Goal: Information Seeking & Learning: Learn about a topic

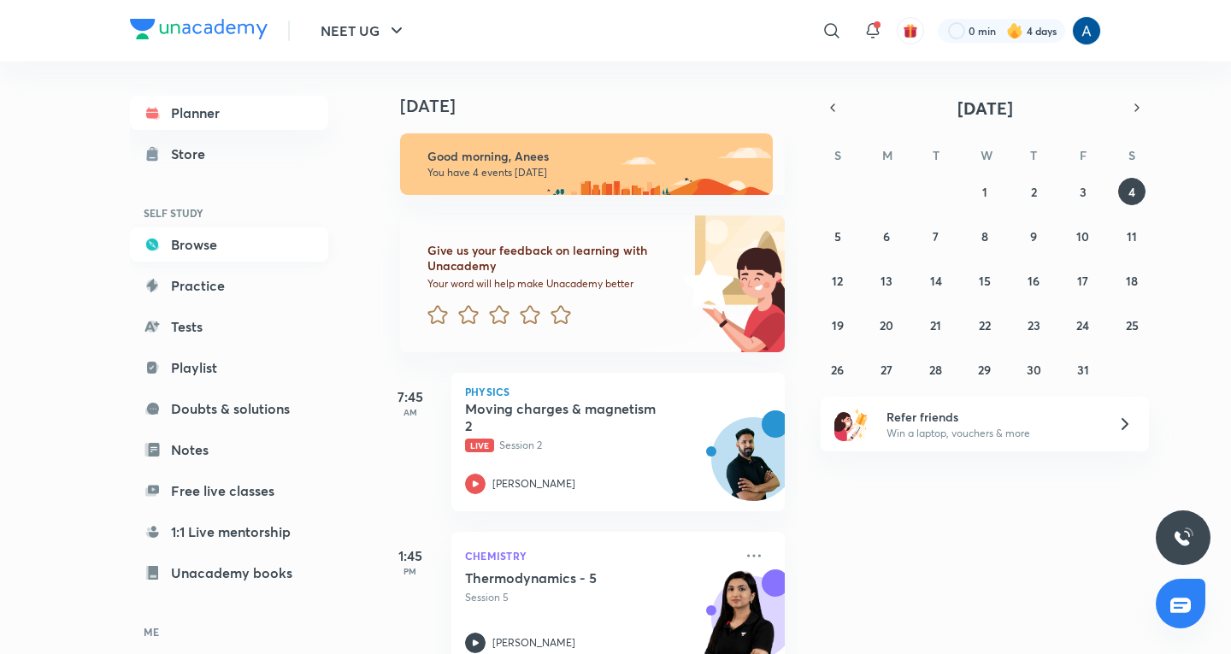
click at [162, 234] on link "Browse" at bounding box center [229, 244] width 198 height 34
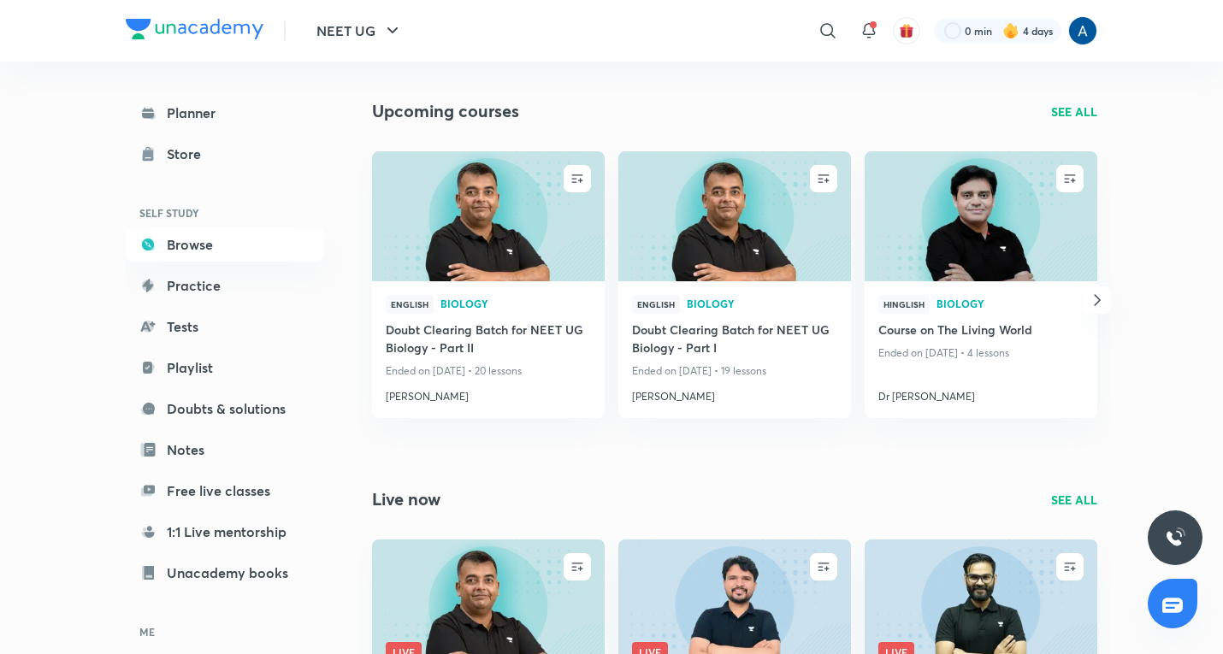
scroll to position [1181, 0]
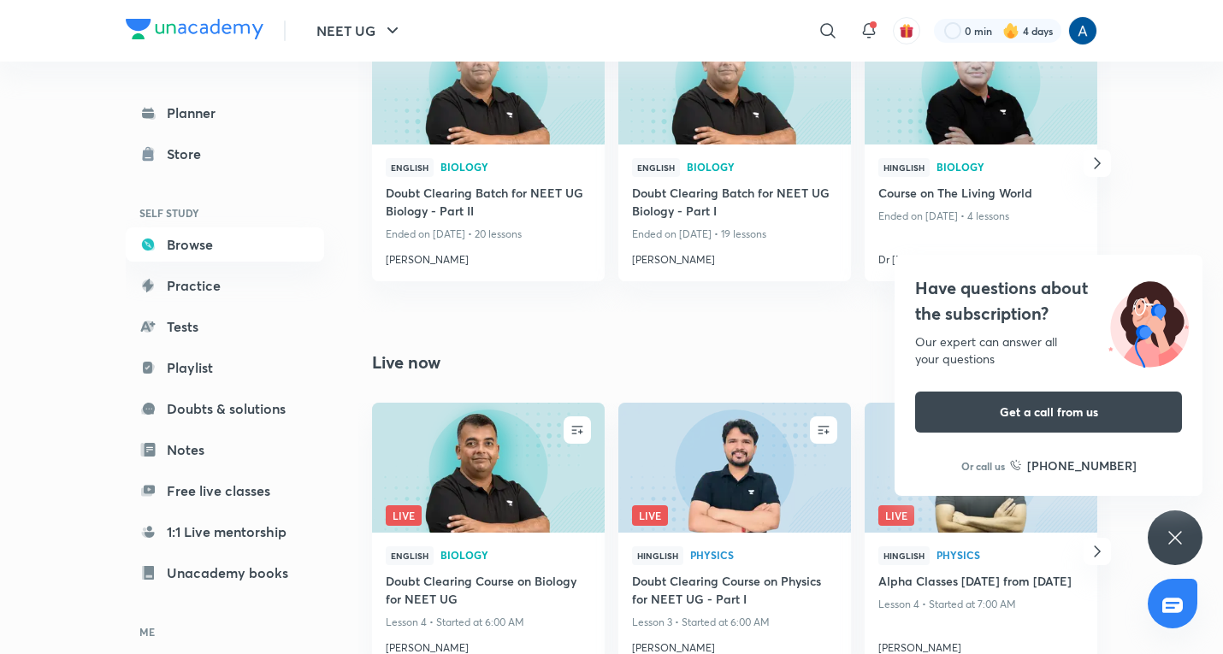
click at [1182, 548] on div "Have questions about the subscription? Our expert can answer all your questions…" at bounding box center [1174, 537] width 55 height 55
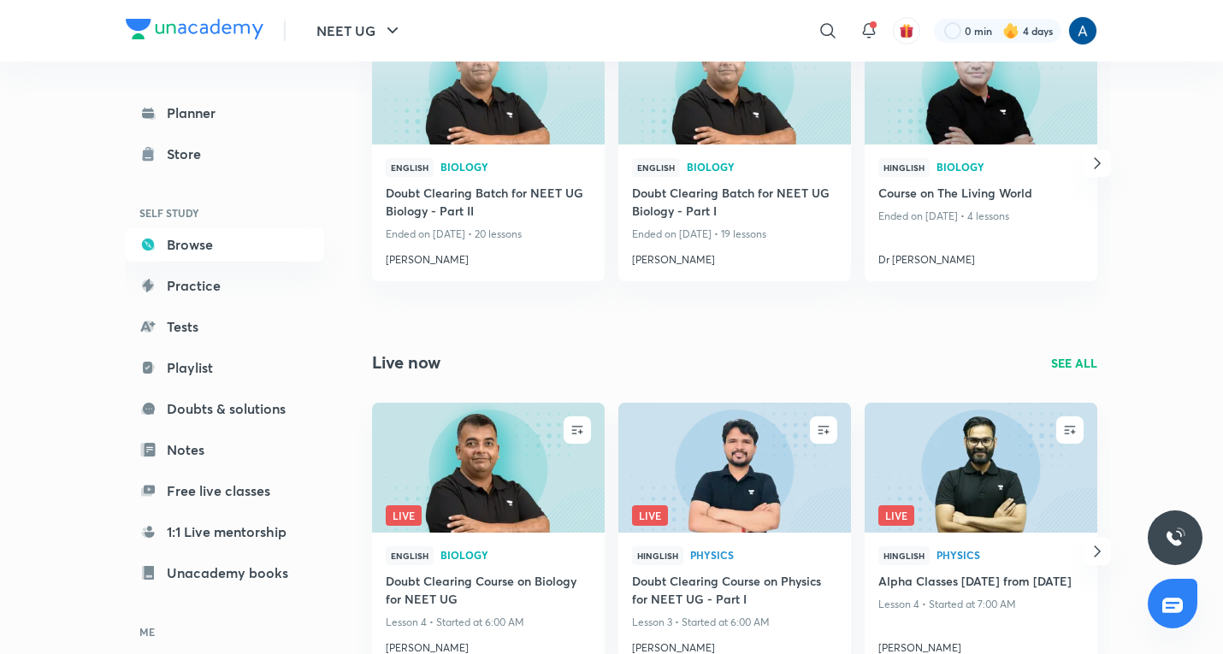
click at [1096, 555] on icon "button" at bounding box center [1097, 551] width 6 height 11
click at [1096, 555] on div "Hinglish Physics Alpha Classes 1st oct from 4th oct Lesson 4 • Started at 7:00 …" at bounding box center [980, 601] width 233 height 137
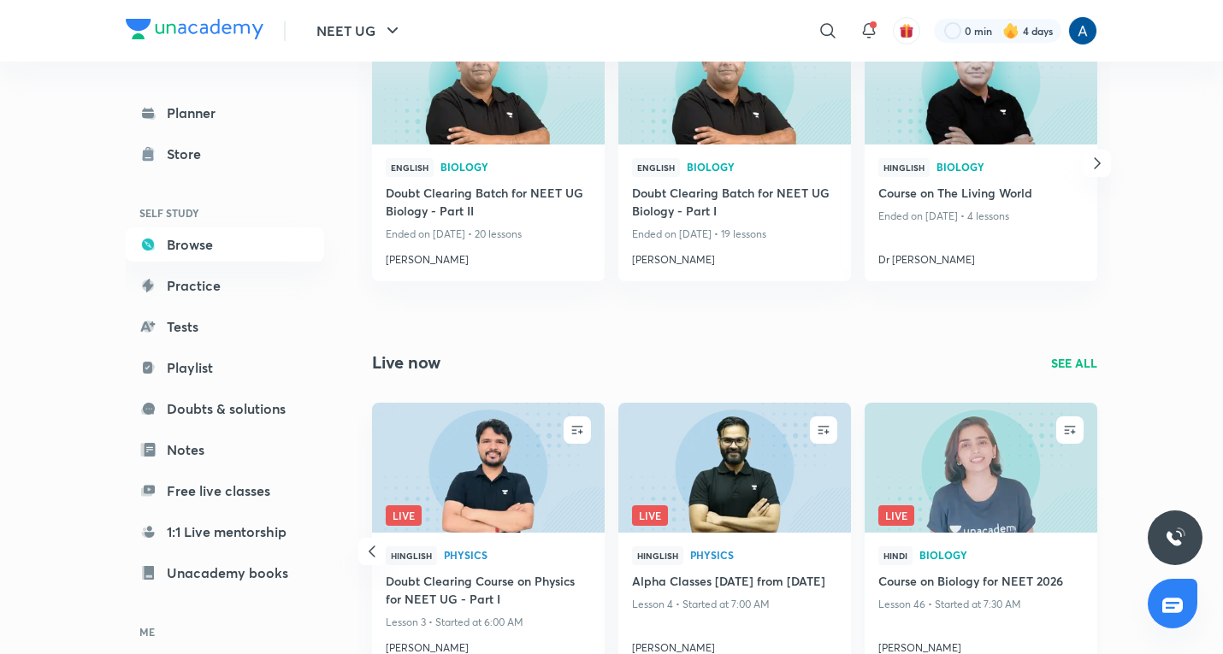
scroll to position [1266, 0]
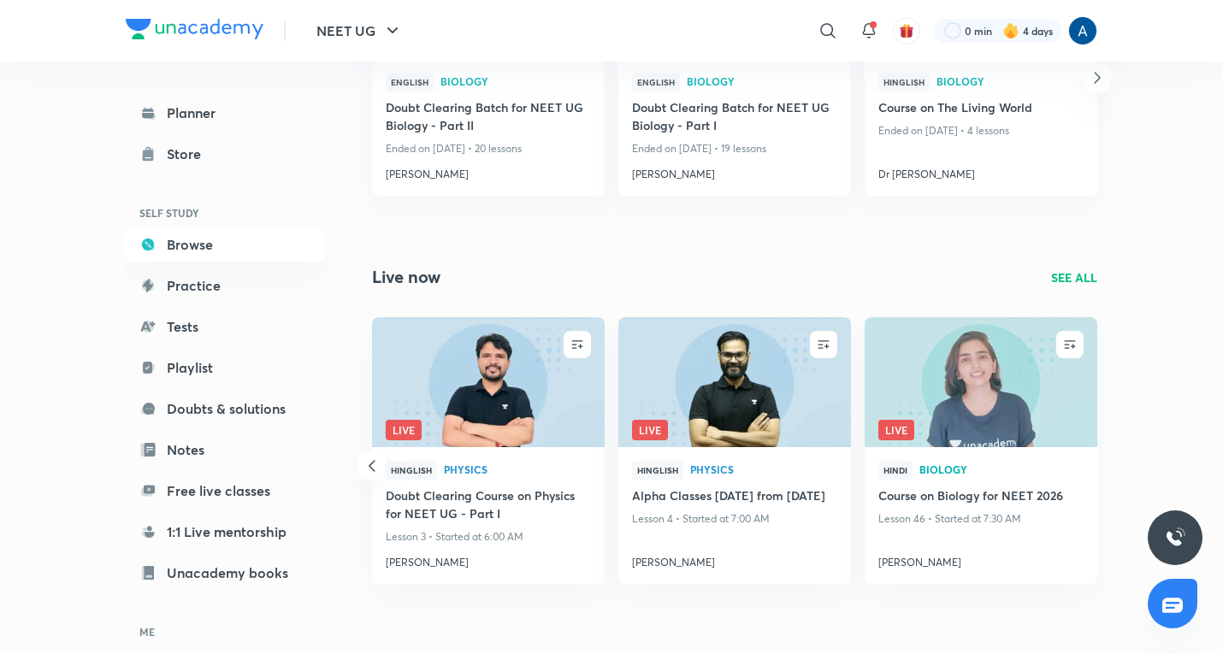
click at [372, 462] on icon "button" at bounding box center [372, 466] width 21 height 21
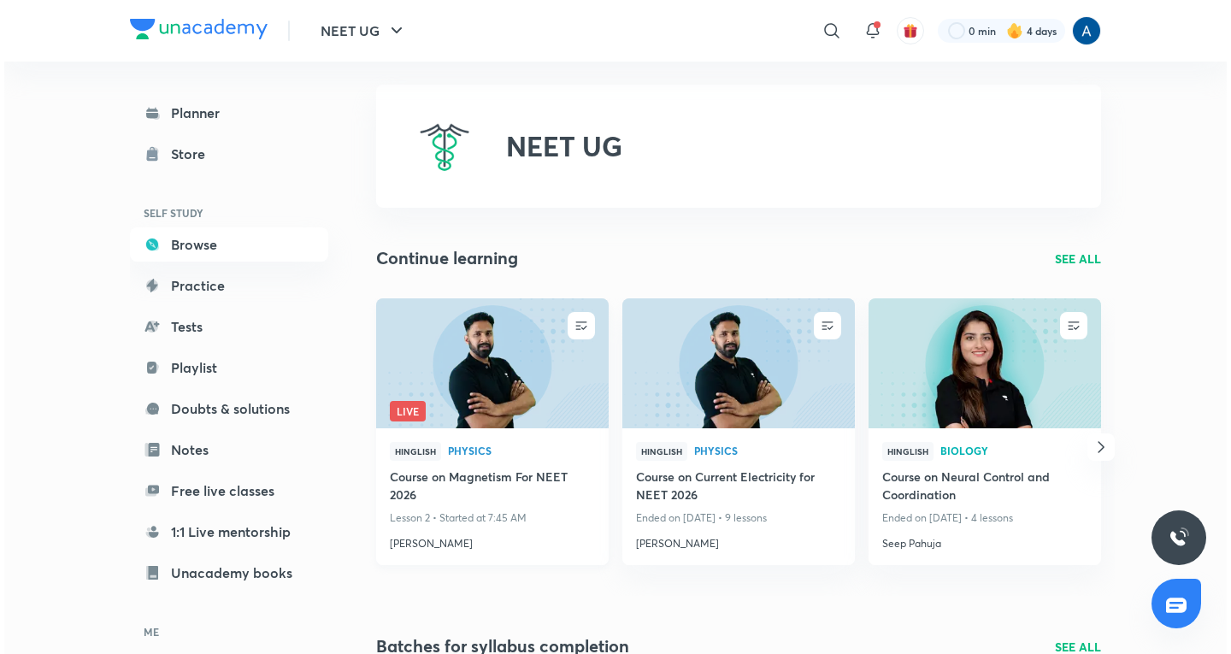
scroll to position [0, 0]
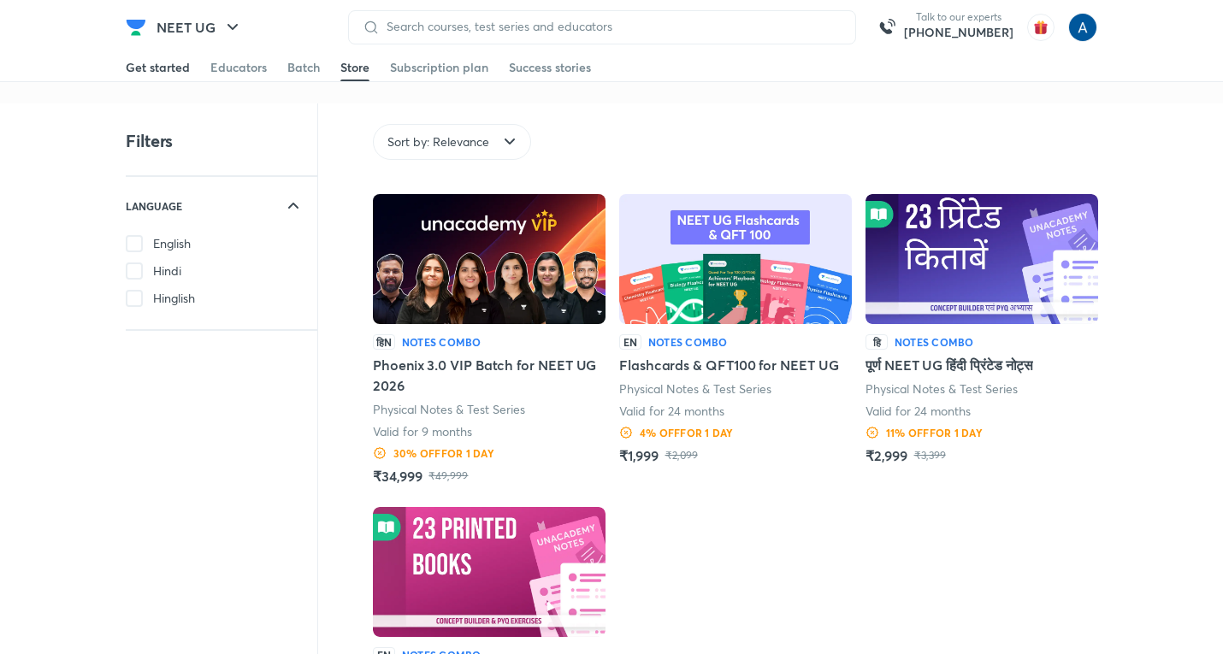
click at [179, 64] on div "Get started" at bounding box center [158, 67] width 64 height 17
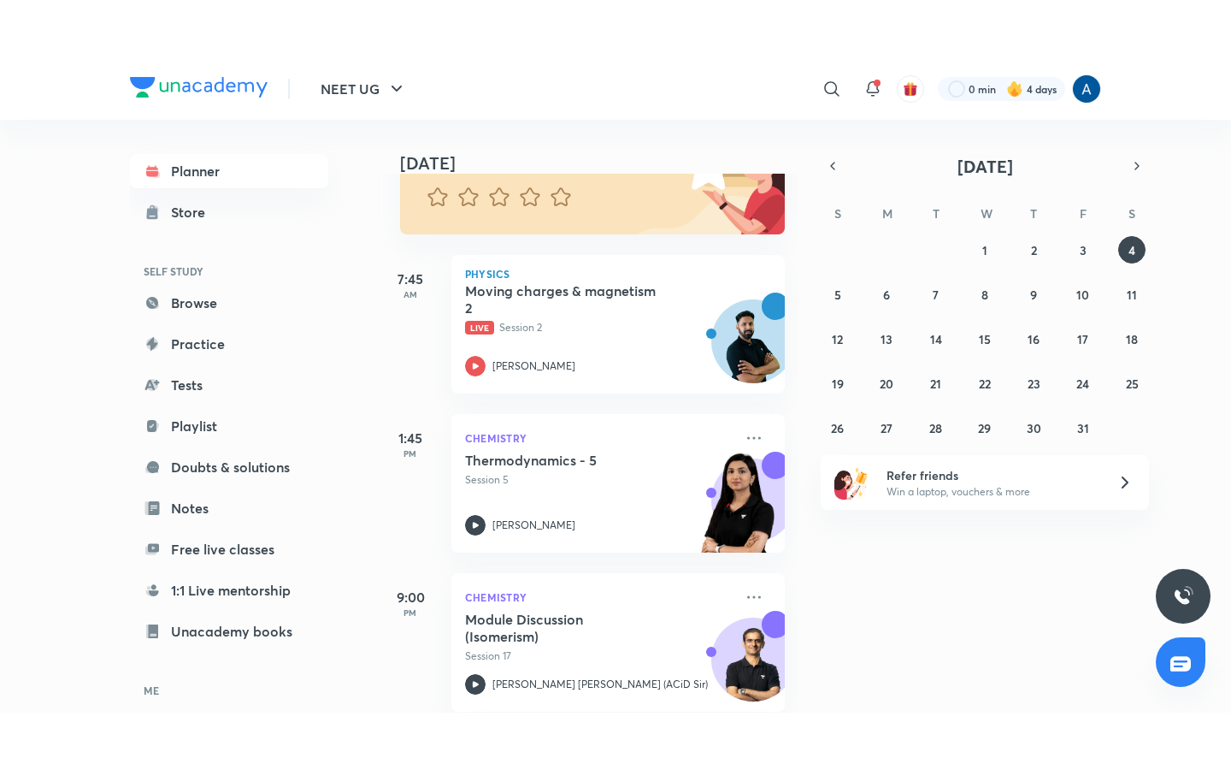
scroll to position [257, 0]
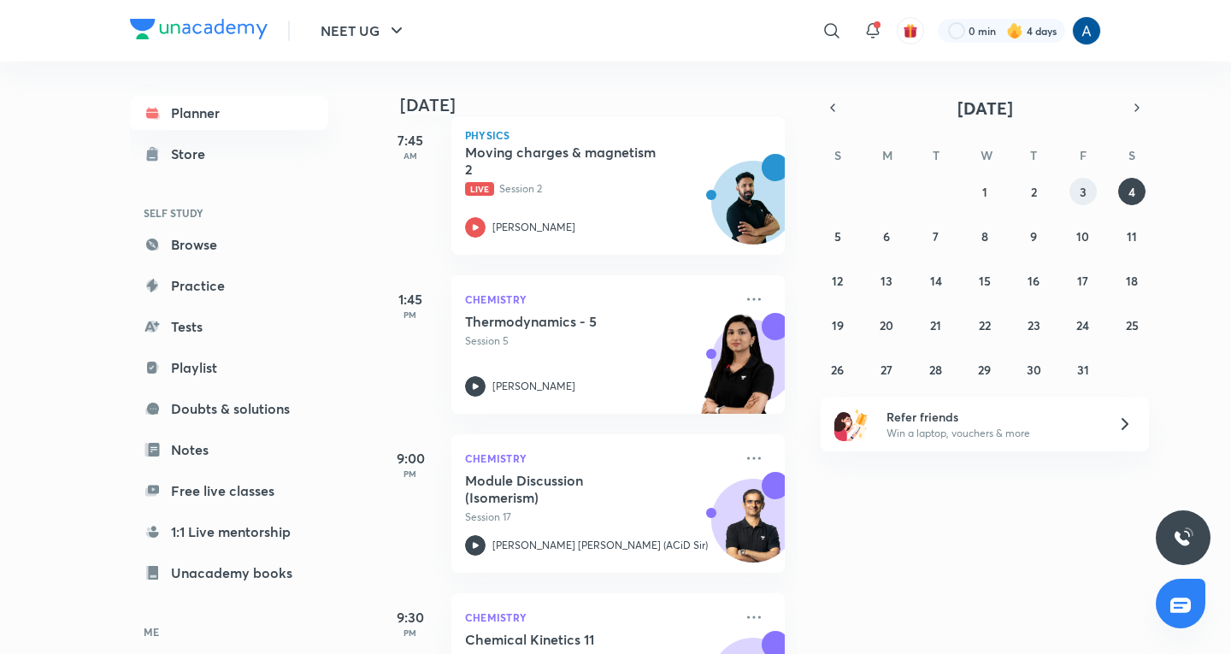
click at [1080, 189] on abbr "3" at bounding box center [1083, 192] width 7 height 16
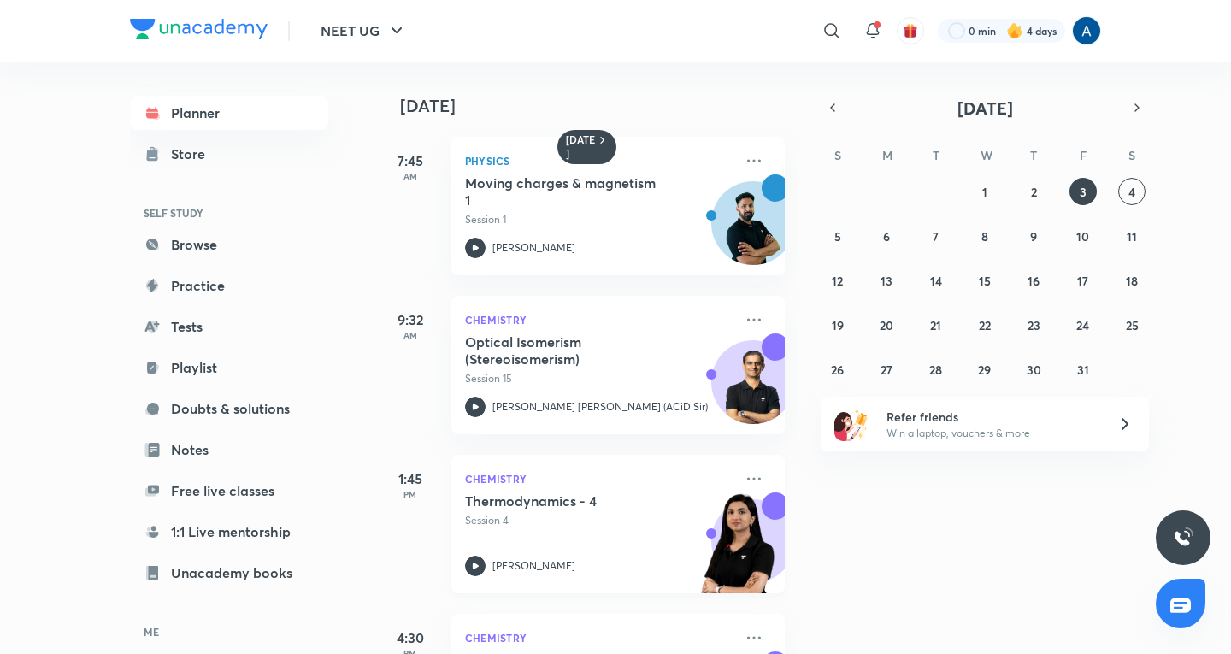
click at [499, 545] on div "Thermodynamics - 4 Session 4 [PERSON_NAME]" at bounding box center [599, 535] width 268 height 84
